Goal: Register for event/course

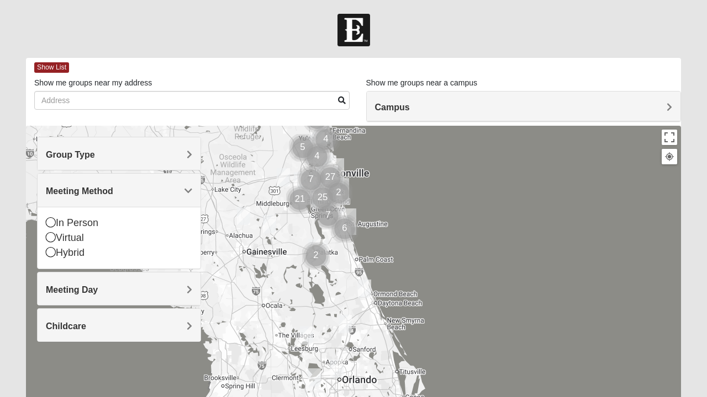
click at [85, 224] on div "In Person" at bounding box center [119, 223] width 146 height 15
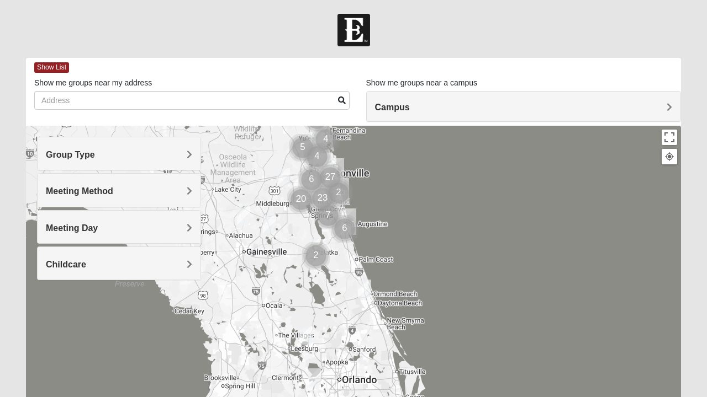
click at [185, 160] on div "Group Type" at bounding box center [119, 153] width 163 height 33
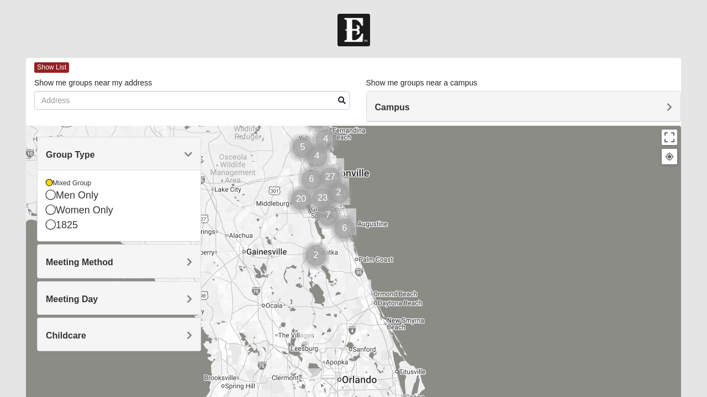
click at [93, 197] on div "Men Only" at bounding box center [119, 195] width 146 height 15
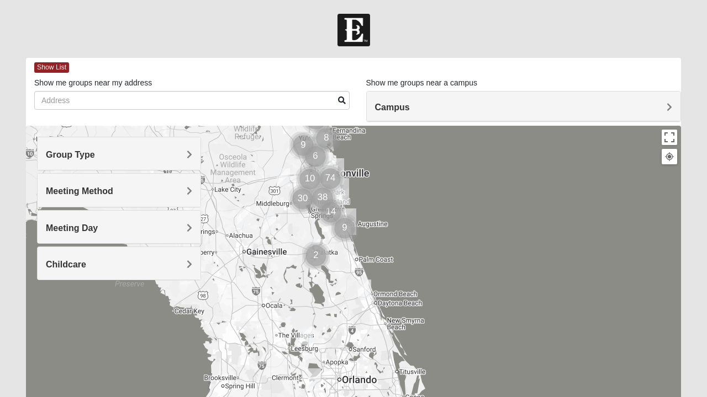
click at [158, 229] on h4 "Meeting Day" at bounding box center [119, 228] width 146 height 10
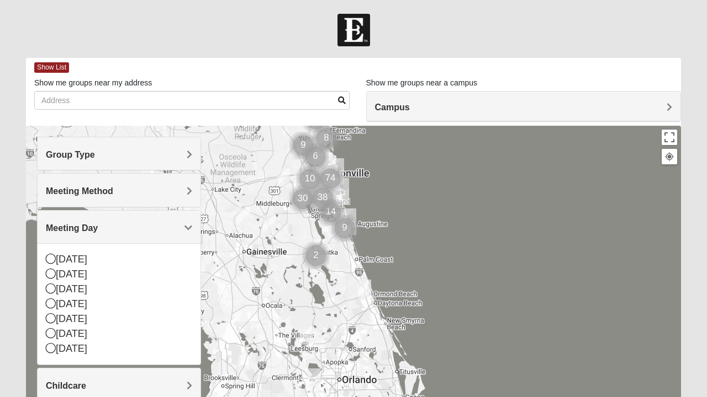
click at [84, 348] on div "[DATE]" at bounding box center [119, 349] width 146 height 15
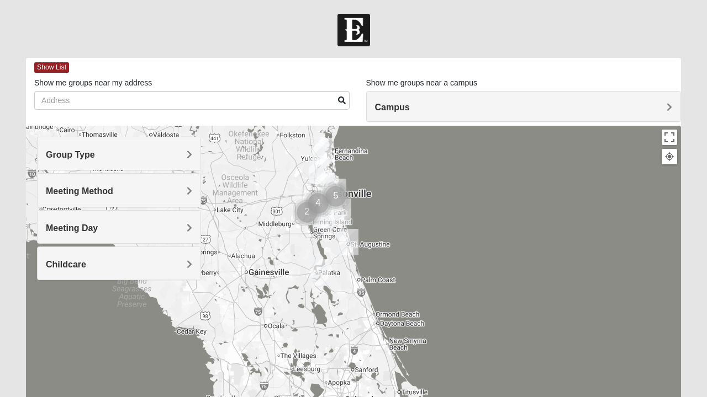
click at [402, 206] on div at bounding box center [353, 347] width 655 height 442
click at [403, 206] on div at bounding box center [353, 347] width 655 height 442
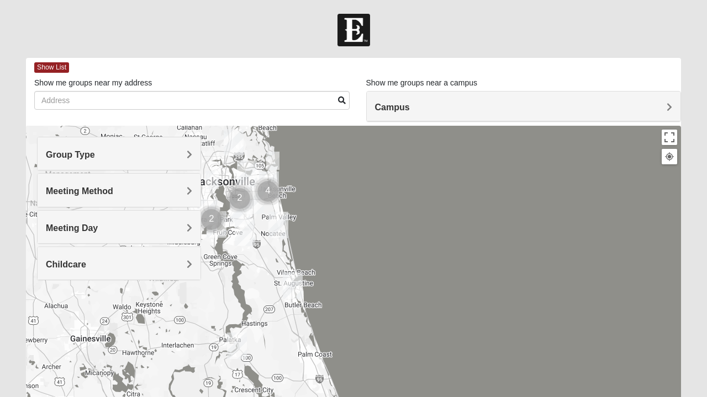
click at [311, 214] on div at bounding box center [353, 347] width 655 height 442
click at [309, 219] on div at bounding box center [353, 347] width 655 height 442
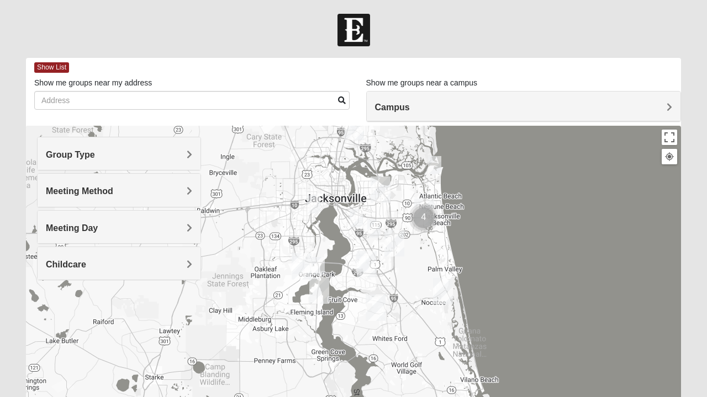
click at [418, 251] on div at bounding box center [353, 347] width 655 height 442
click at [417, 252] on div at bounding box center [353, 347] width 655 height 442
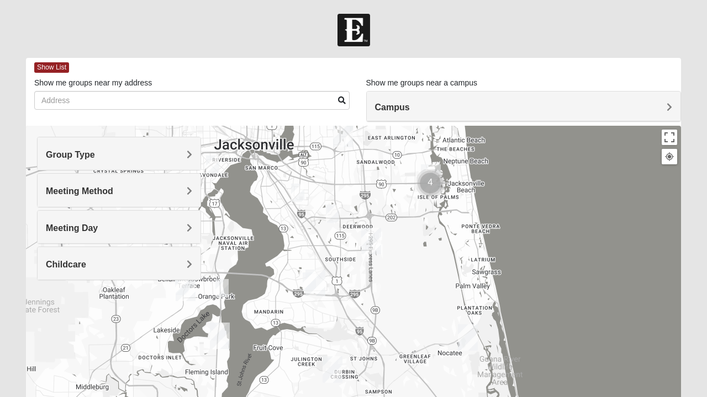
click at [373, 246] on img "Baymeadows" at bounding box center [371, 241] width 29 height 35
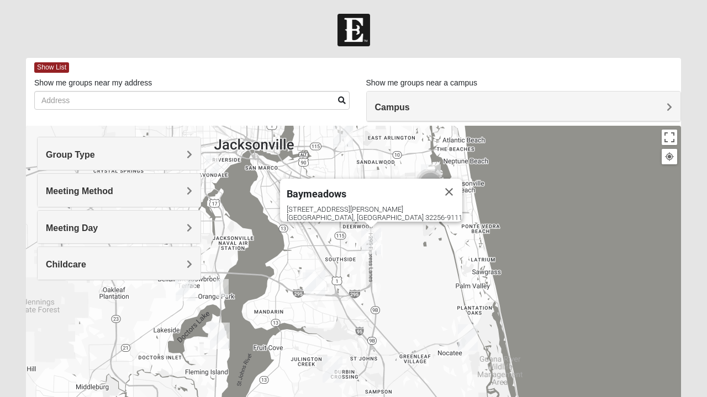
click at [394, 293] on div "Baymeadows 8133 Point Meadows Way Jacksonville, FL 32256-9111" at bounding box center [353, 347] width 655 height 442
click at [302, 279] on img "Mandarin" at bounding box center [315, 283] width 29 height 35
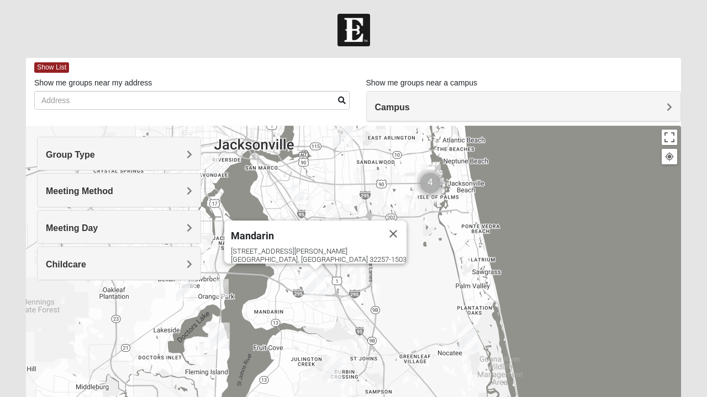
click at [301, 278] on img "Mandarin" at bounding box center [315, 283] width 29 height 35
click at [304, 277] on img "Mandarin" at bounding box center [315, 283] width 29 height 35
click at [346, 291] on div "Mandarin 4911 Losco Rd Jacksonville, FL 32257-1503" at bounding box center [353, 347] width 655 height 442
click at [342, 293] on div "Mandarin 4911 Losco Rd Jacksonville, FL 32257-1503" at bounding box center [353, 347] width 655 height 442
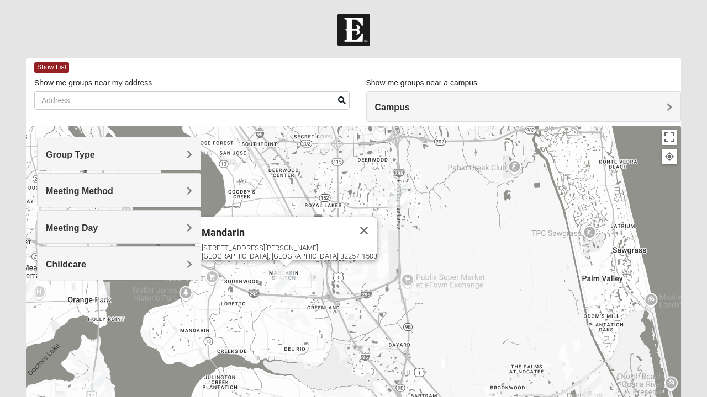
click at [351, 221] on button "Close" at bounding box center [364, 231] width 26 height 26
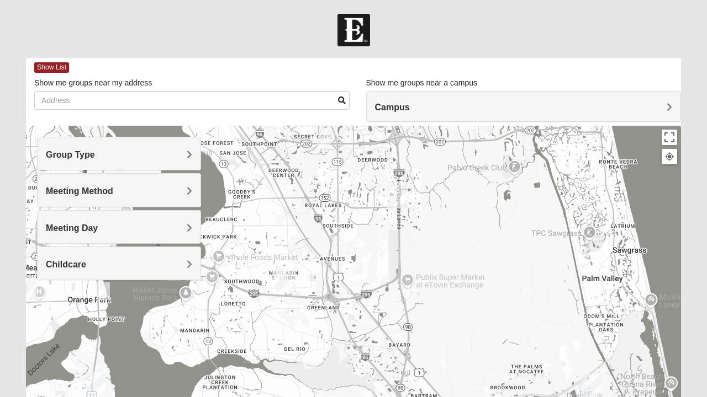
click at [329, 144] on img "Mens Bailey" at bounding box center [324, 143] width 22 height 27
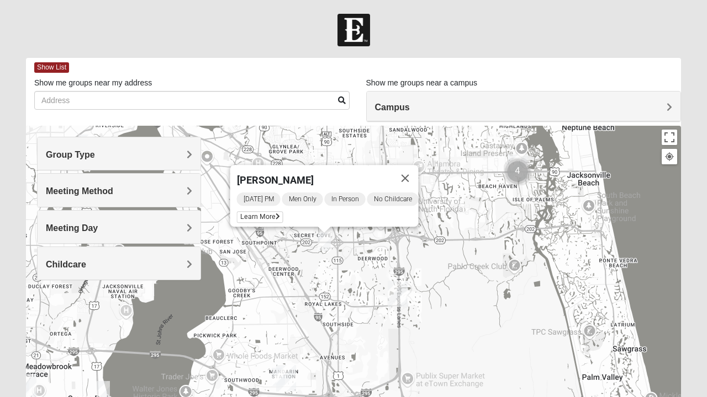
click at [275, 214] on icon at bounding box center [277, 217] width 4 height 7
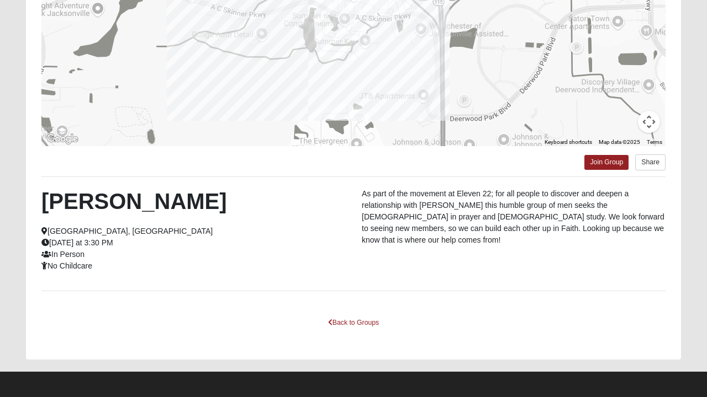
scroll to position [197, 0]
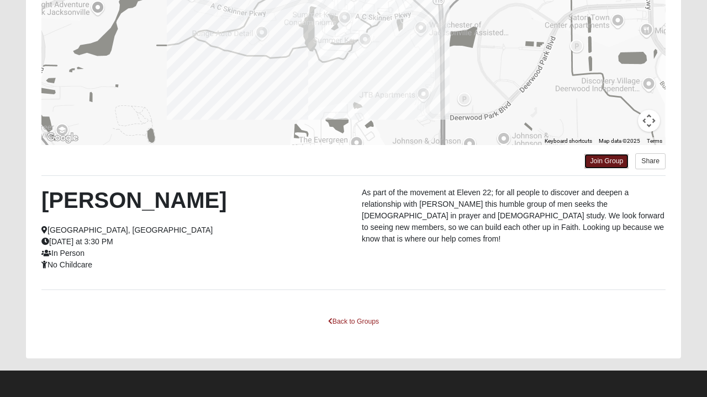
click at [611, 161] on link "Join Group" at bounding box center [606, 161] width 44 height 15
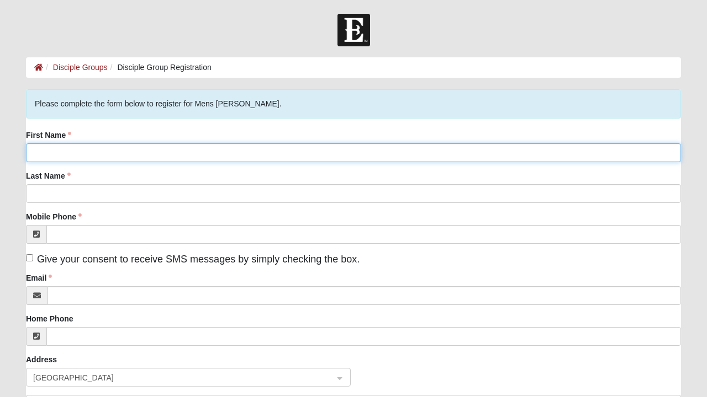
click at [287, 153] on input "First Name" at bounding box center [353, 153] width 655 height 19
type input "Jackson"
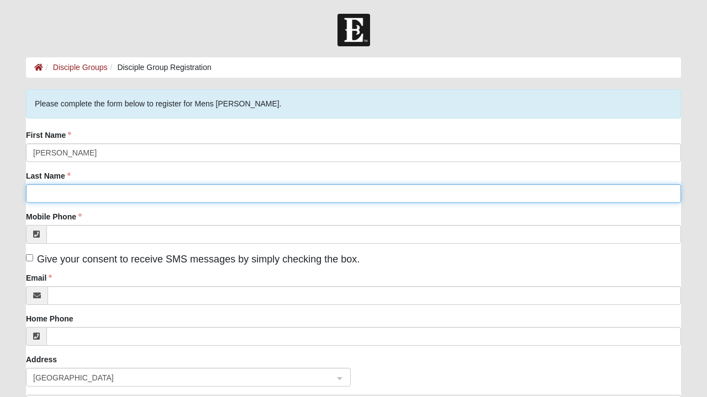
click at [420, 193] on input "Last Name" at bounding box center [353, 193] width 655 height 19
type input "Daily"
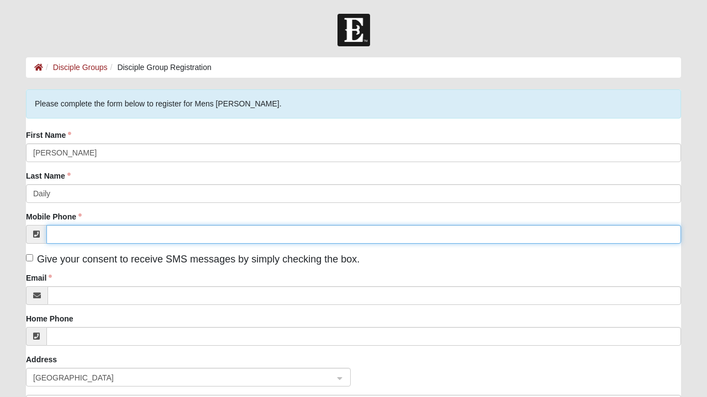
click at [361, 234] on input "Mobile Phone" at bounding box center [363, 234] width 634 height 19
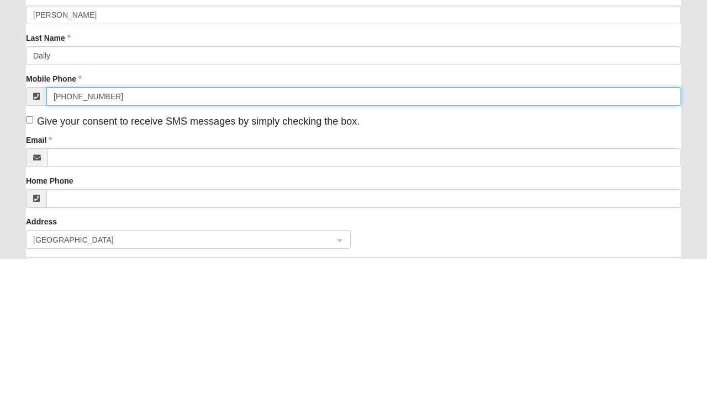
scroll to position [1, 0]
type input "(903) 926-8240"
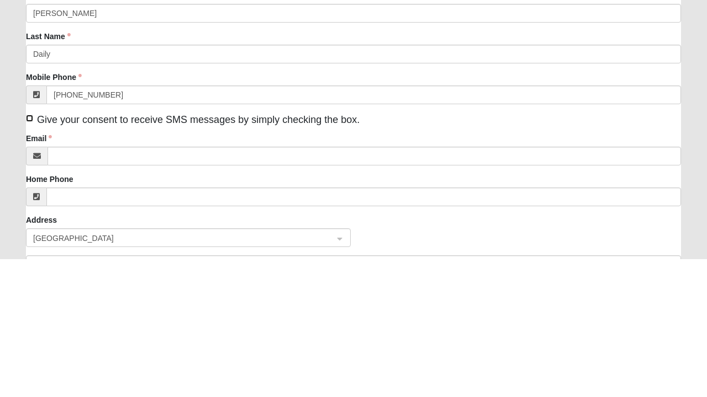
click at [30, 256] on input "Give your consent to receive SMS messages by simply checking the box." at bounding box center [29, 256] width 7 height 7
checkbox input "true"
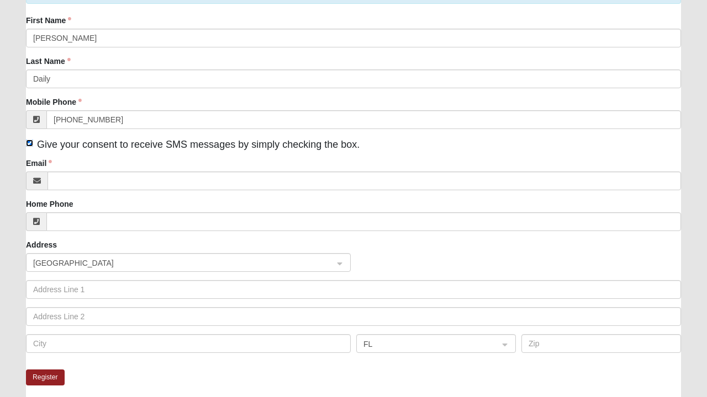
scroll to position [115, 0]
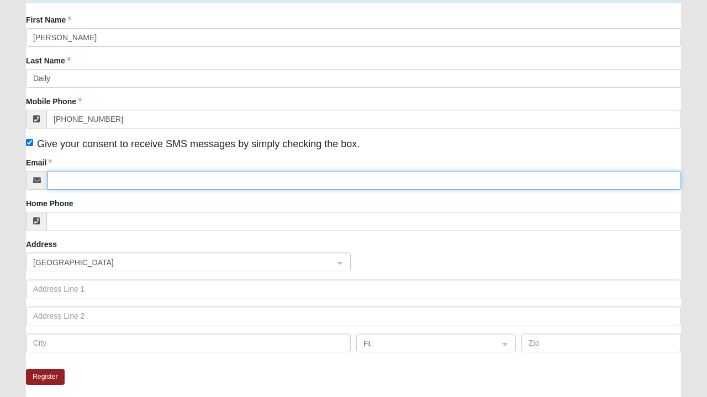
click at [184, 180] on input "Email" at bounding box center [363, 180] width 633 height 19
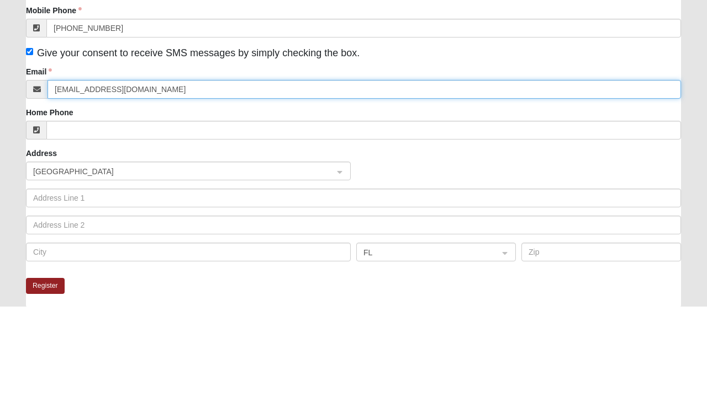
type input "jackdaily1998@gmail.com"
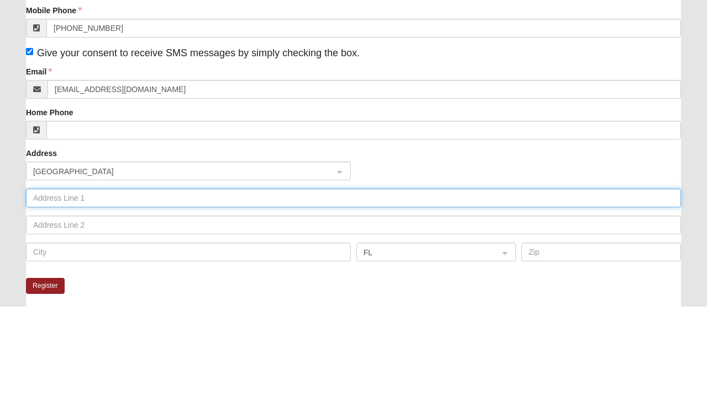
click at [267, 288] on input "text" at bounding box center [353, 289] width 655 height 19
type input "525í Collins Preserve Ln"
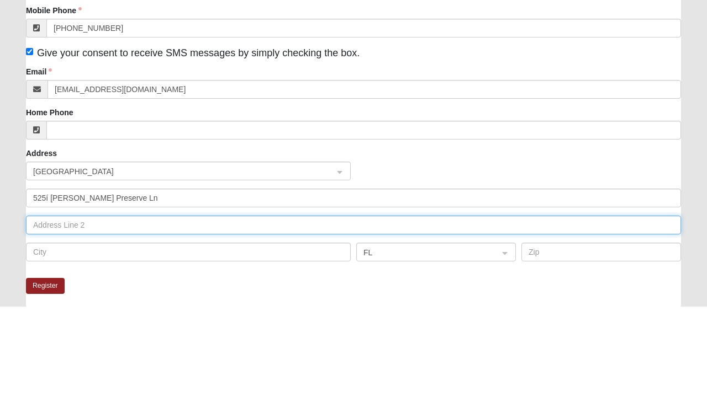
click at [288, 315] on input "text" at bounding box center [353, 316] width 655 height 19
type input "Apt"
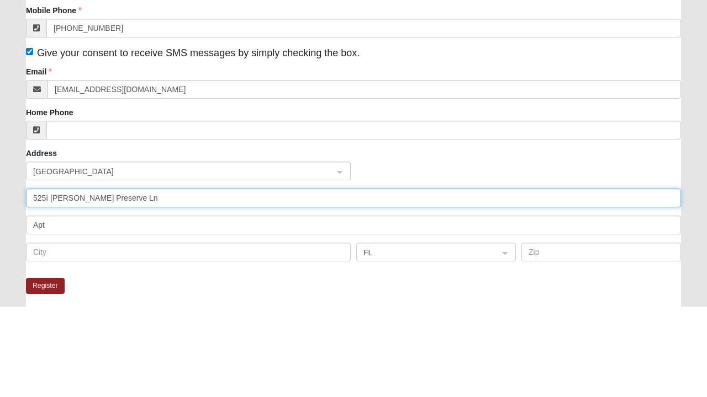
click at [53, 290] on input "525í Collins Preserve Ln" at bounding box center [353, 289] width 655 height 19
click input "submit" at bounding box center [0, 0] width 0 height 0
type input "5258 Collins Preserve Ln"
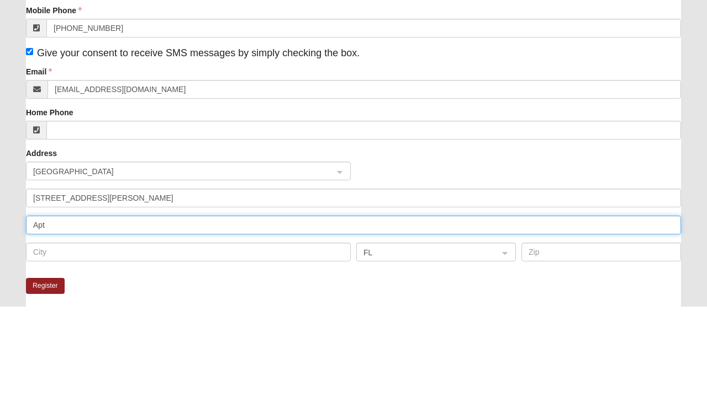
click at [312, 313] on input "Apt" at bounding box center [353, 316] width 655 height 19
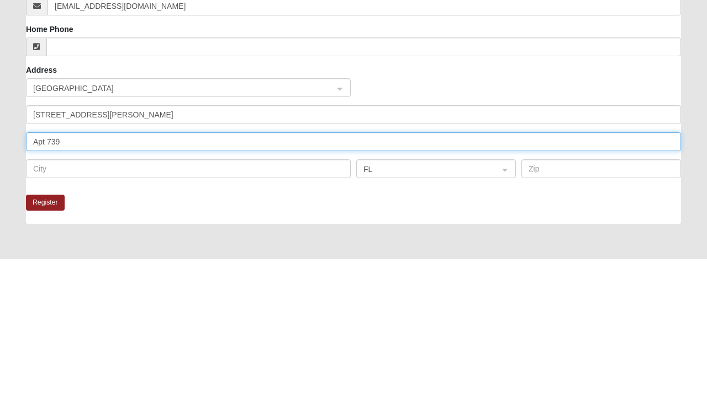
scroll to position [161, 0]
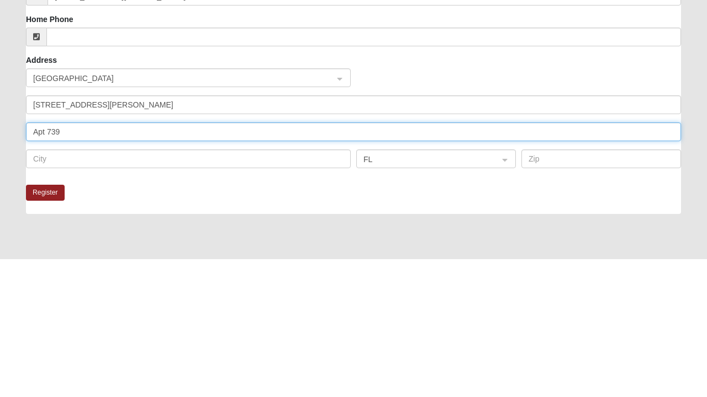
type input "Apt 739"
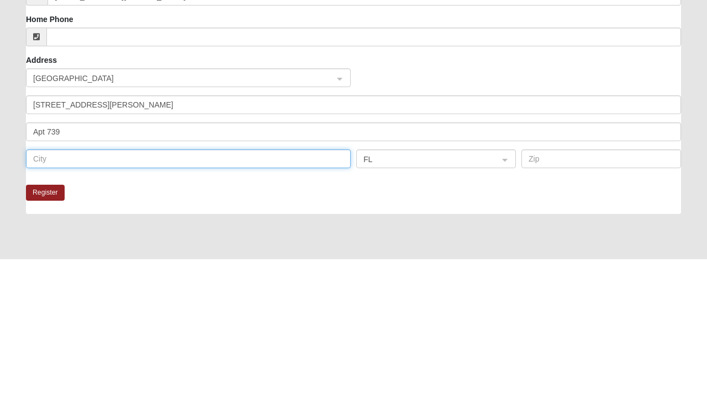
click at [329, 300] on input "text" at bounding box center [188, 297] width 325 height 19
type input "Jacksonville"
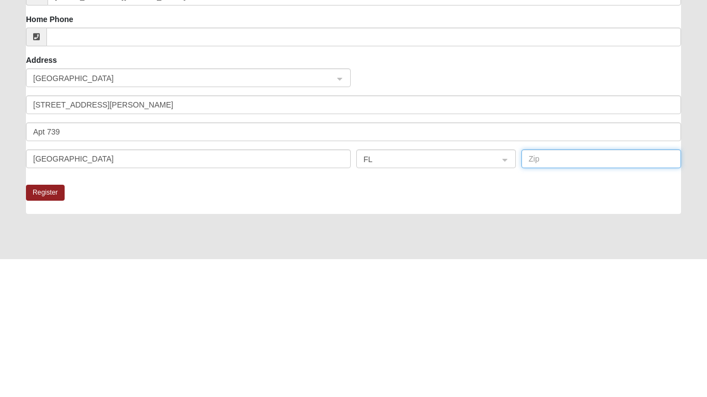
click at [549, 297] on input "text" at bounding box center [601, 297] width 160 height 19
click at [533, 294] on input "É2244" at bounding box center [601, 297] width 160 height 19
type input "32244"
click at [50, 325] on button "Register" at bounding box center [45, 332] width 39 height 16
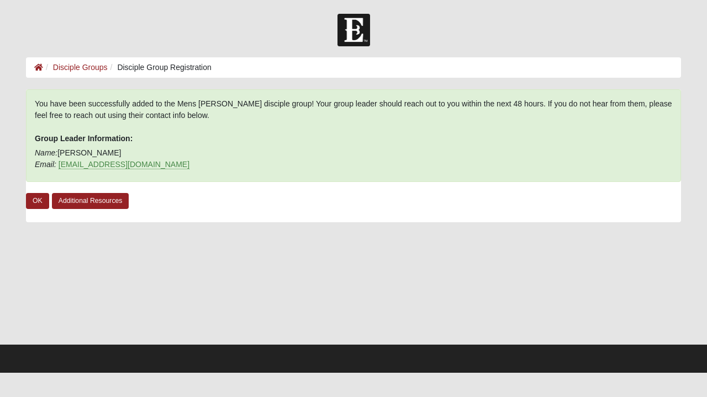
scroll to position [0, 0]
click at [37, 202] on link "OK" at bounding box center [37, 201] width 23 height 16
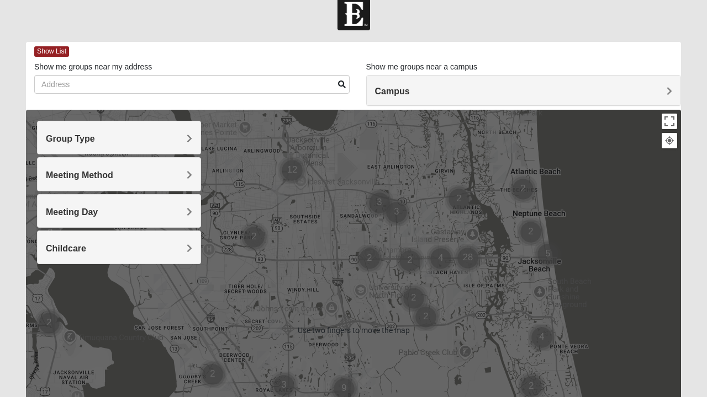
scroll to position [17, 0]
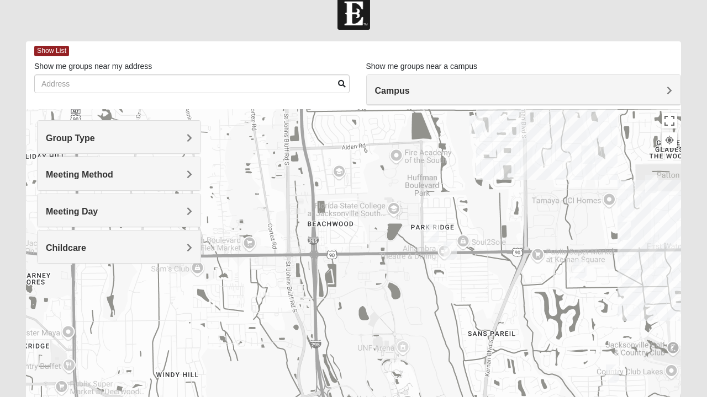
click at [386, 83] on div "Campus" at bounding box center [524, 90] width 314 height 30
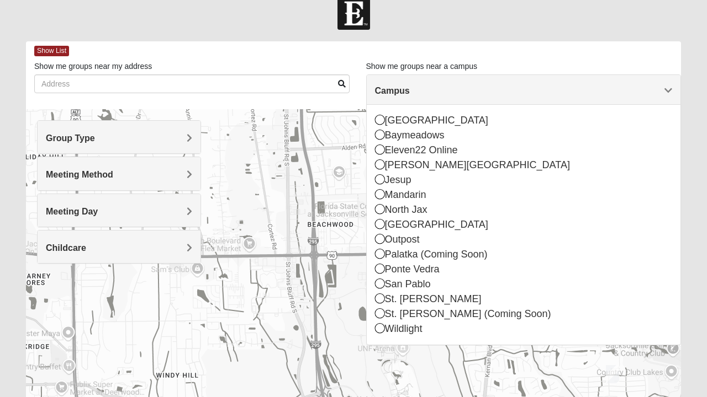
click at [384, 98] on div "Campus" at bounding box center [524, 90] width 314 height 30
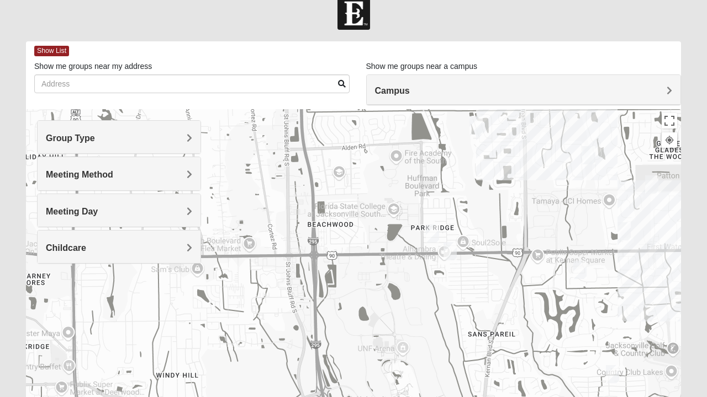
click at [423, 237] on img "Womens Campanella/Harnek 32246" at bounding box center [432, 233] width 22 height 27
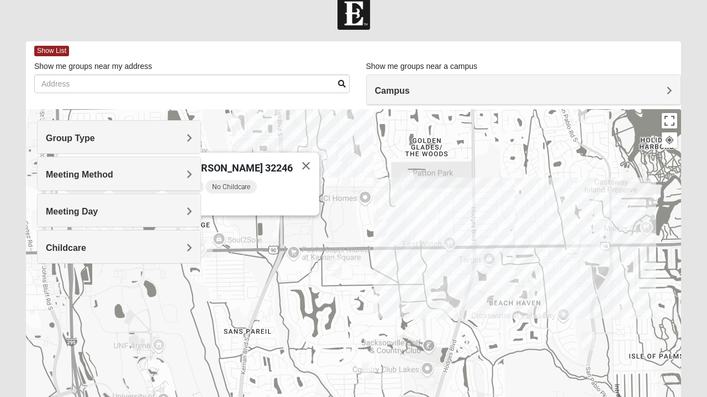
click at [573, 241] on img "Mixed Ollier 32250" at bounding box center [572, 250] width 22 height 27
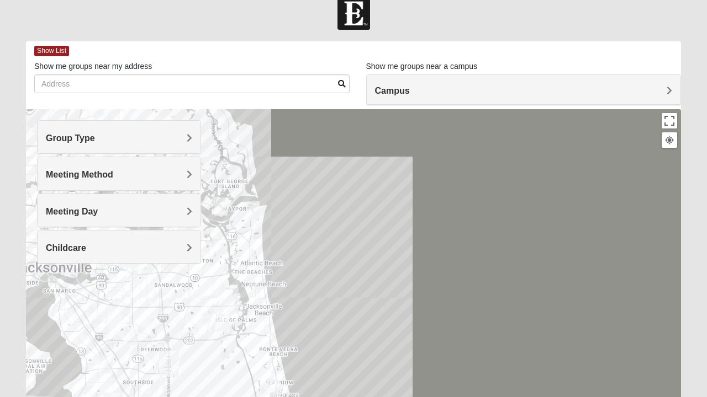
click at [161, 357] on img "Baymeadows" at bounding box center [169, 364] width 29 height 35
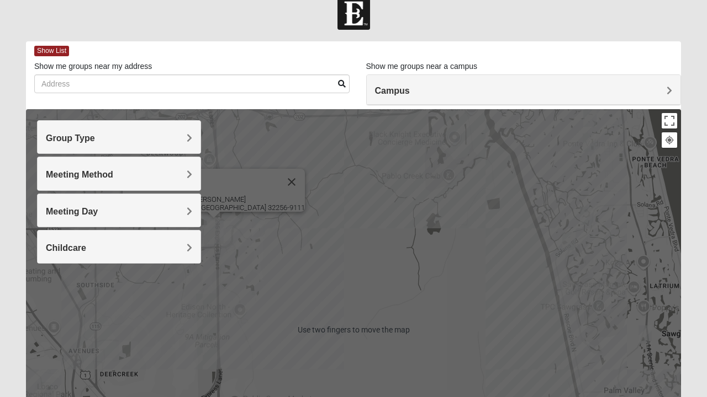
scroll to position [0, 0]
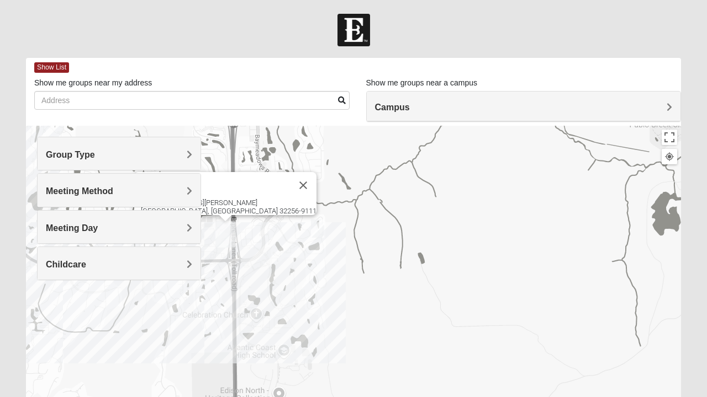
click at [290, 179] on button "Close" at bounding box center [303, 185] width 26 height 26
